Goal: Information Seeking & Learning: Learn about a topic

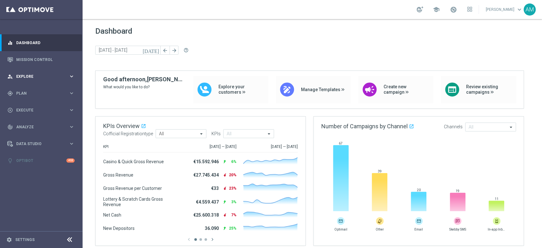
click at [57, 70] on div "person_search Explore keyboard_arrow_right" at bounding box center [41, 76] width 82 height 17
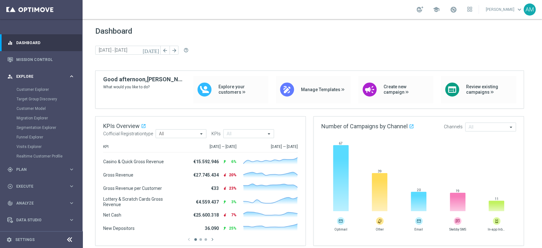
click at [52, 74] on div "person_search Explore" at bounding box center [37, 77] width 61 height 6
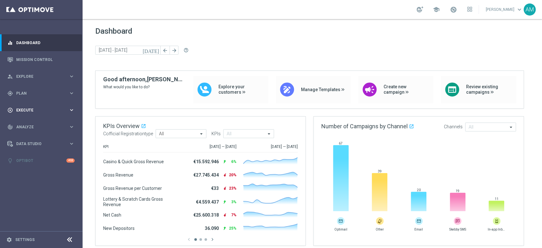
click at [47, 109] on span "Execute" at bounding box center [42, 110] width 52 height 4
click at [39, 127] on span "Analyze" at bounding box center [42, 127] width 52 height 4
click at [33, 137] on link "Customer 360" at bounding box center [42, 139] width 50 height 5
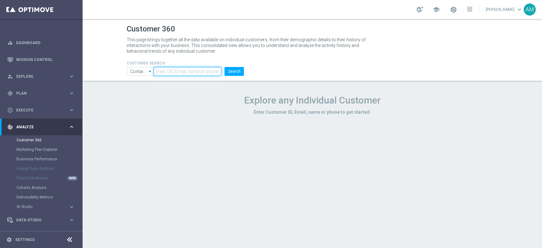
click at [179, 71] on input "text" at bounding box center [188, 71] width 68 height 9
paste input "2833983"
type input "2833983"
click at [238, 70] on button "Search" at bounding box center [233, 71] width 19 height 9
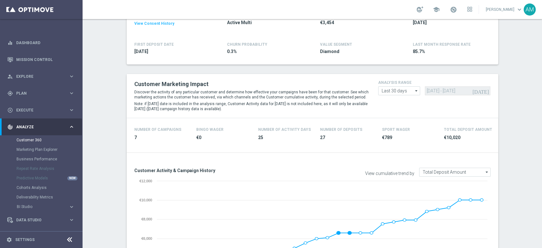
scroll to position [126, 0]
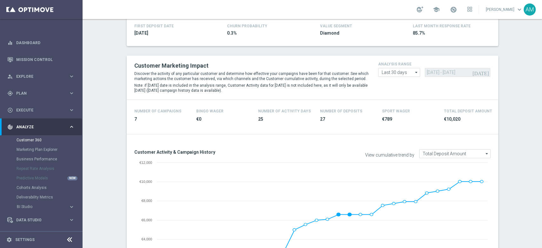
click at [414, 73] on icon "arrow_drop_down" at bounding box center [416, 72] width 6 height 8
click at [399, 109] on div "Custom" at bounding box center [399, 110] width 42 height 9
type input "Custom"
click at [480, 70] on button "[DATE]" at bounding box center [480, 73] width 19 height 10
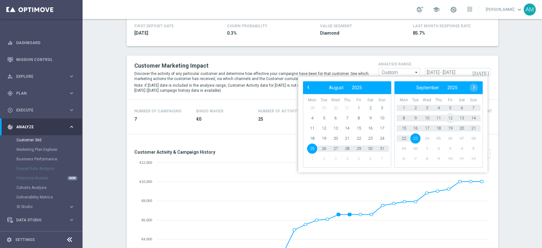
click at [449, 119] on span "12" at bounding box center [450, 118] width 10 height 10
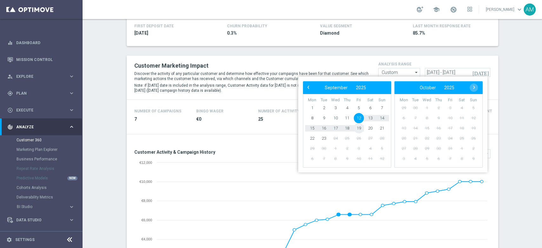
click at [358, 128] on span "19" at bounding box center [359, 128] width 10 height 10
type input "[DATE] - [DATE]"
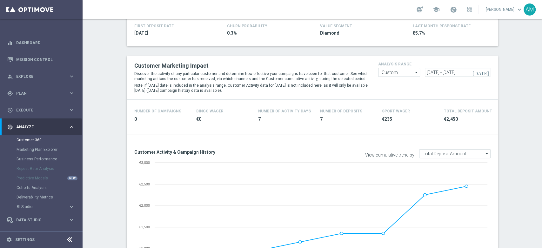
click at [484, 153] on icon "arrow_drop_down" at bounding box center [487, 154] width 6 height 8
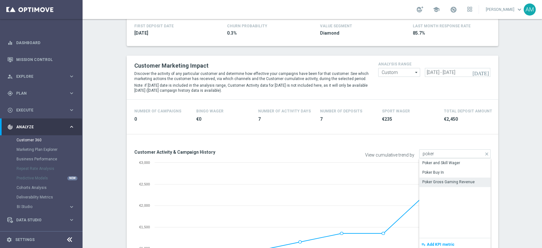
click at [461, 184] on div "Poker Gross Gaming Revenue" at bounding box center [448, 182] width 52 height 6
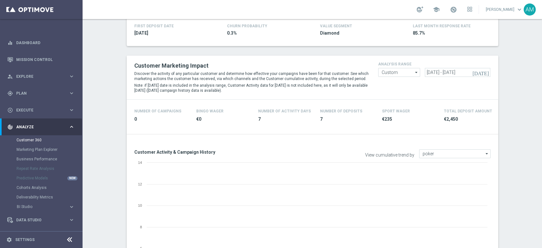
type input "Poker Gross Gaming Revenue"
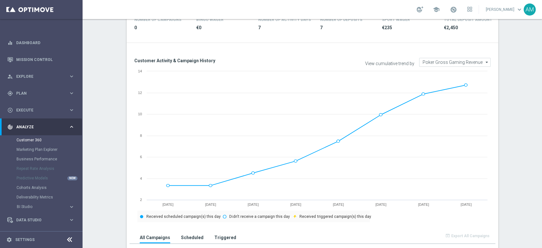
scroll to position [220, 0]
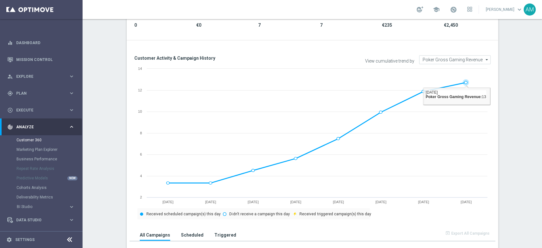
click at [464, 82] on image at bounding box center [483, 98] width 39 height 48
drag, startPoint x: 462, startPoint y: 82, endPoint x: 505, endPoint y: 91, distance: 43.5
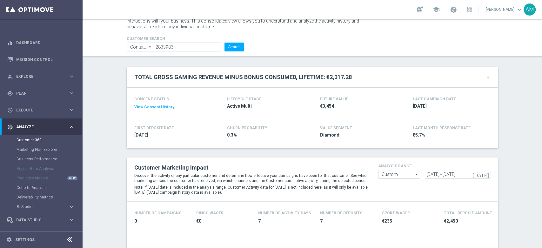
scroll to position [0, 0]
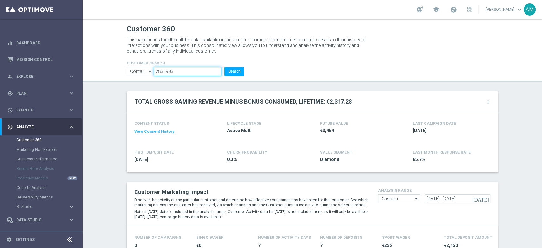
click at [185, 71] on input "2833983" at bounding box center [188, 71] width 68 height 9
paste input "5754985"
type input "5754985"
click at [232, 73] on button "Search" at bounding box center [233, 71] width 19 height 9
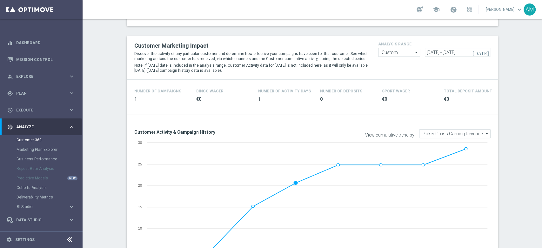
scroll to position [153, 0]
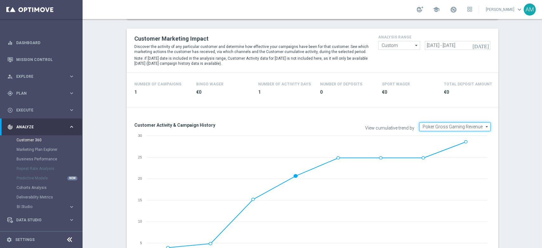
click at [478, 128] on input "Poker Gross Gaming Revenue" at bounding box center [454, 126] width 71 height 9
type input "b"
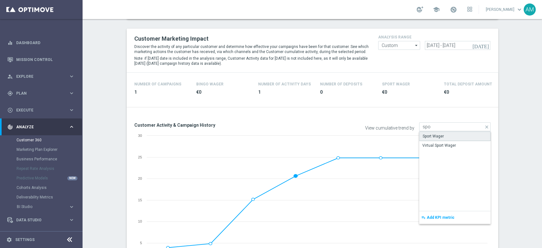
click at [450, 138] on div "Sport Wager" at bounding box center [454, 136] width 71 height 10
type input "Sport Wager"
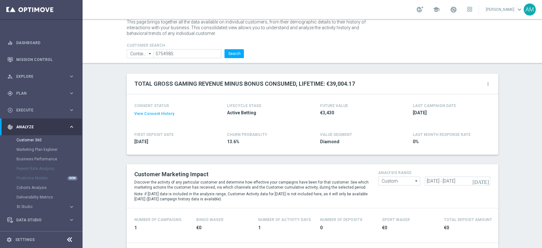
scroll to position [10, 0]
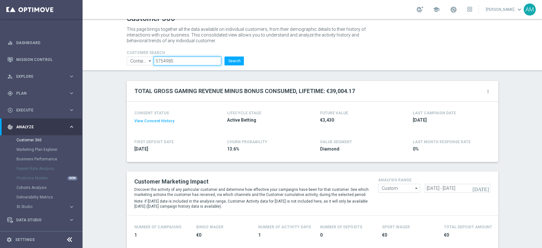
click at [197, 58] on input "5754985" at bounding box center [188, 61] width 68 height 9
paste input "3058751"
type input "3058751"
click at [228, 61] on button "Search" at bounding box center [233, 61] width 19 height 9
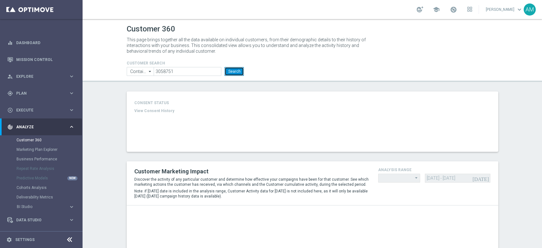
type input "Custom"
type input "Sport Wager"
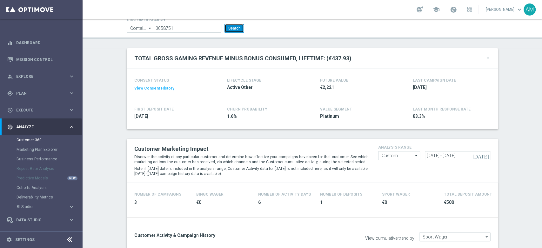
scroll to position [42, 0]
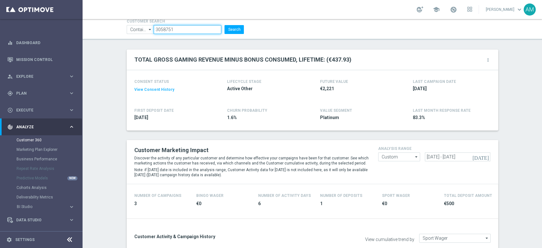
click at [182, 29] on input "3058751" at bounding box center [188, 29] width 68 height 9
paste input "84346"
type input "3843461"
click at [229, 28] on button "Search" at bounding box center [233, 29] width 19 height 9
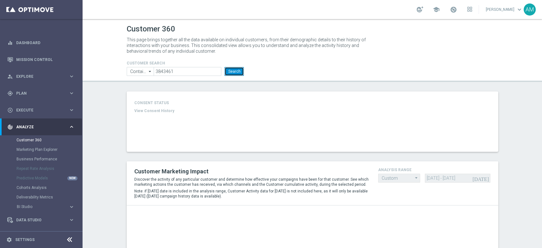
type input "Sport Wager"
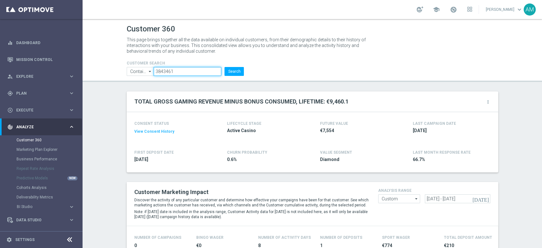
click at [163, 71] on input "3843461" at bounding box center [188, 71] width 68 height 9
click at [508, 11] on link "[PERSON_NAME] keyboard_arrow_down" at bounding box center [504, 10] width 38 height 10
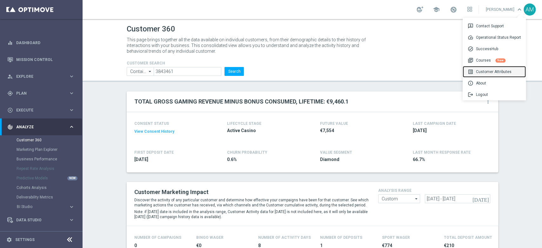
click at [496, 70] on div "list_alt Customer Attributes" at bounding box center [494, 71] width 63 height 11
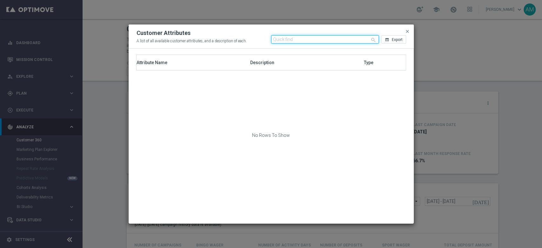
click at [302, 39] on input "text" at bounding box center [325, 39] width 108 height 8
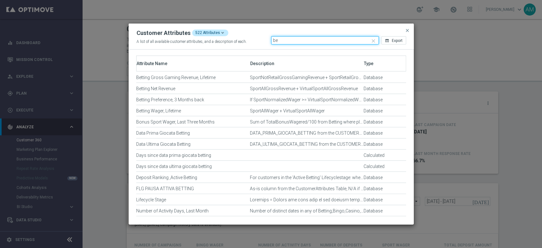
type input "b"
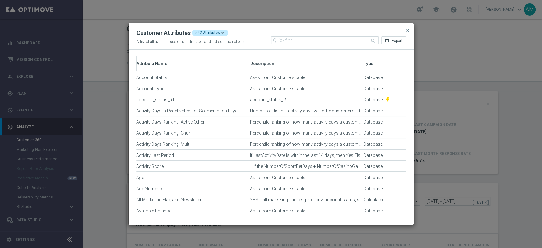
click at [464, 52] on modal-container "Customer Attributes 522 Attributes A list of all available customer attributes,…" at bounding box center [271, 124] width 542 height 248
click at [409, 30] on span "close" at bounding box center [407, 30] width 5 height 5
